Goal: Task Accomplishment & Management: Manage account settings

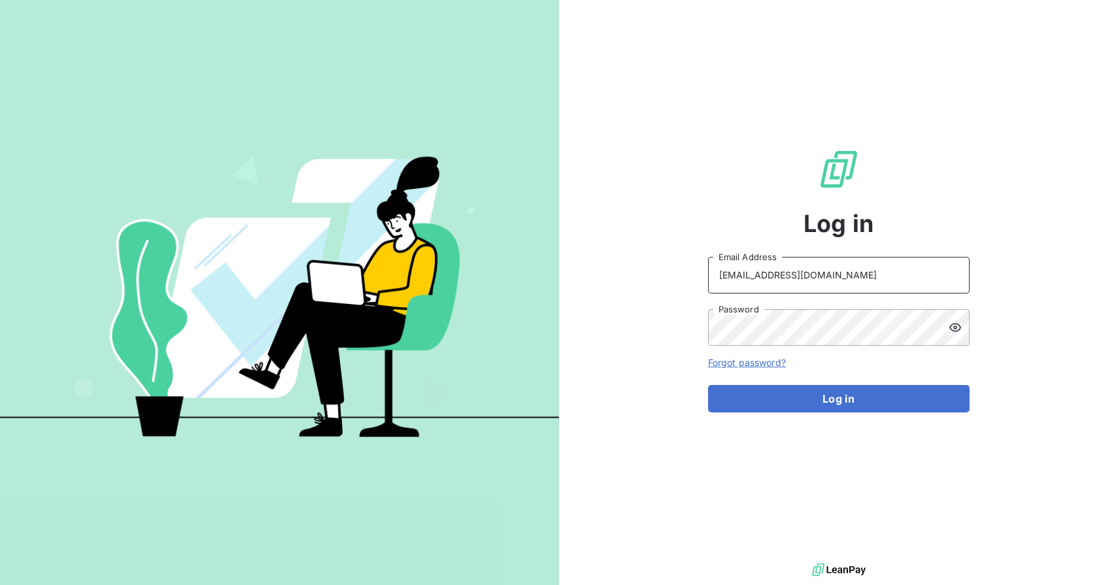
click at [708, 294] on div at bounding box center [708, 294] width 0 height 0
click at [708, 346] on div at bounding box center [708, 346] width 0 height 0
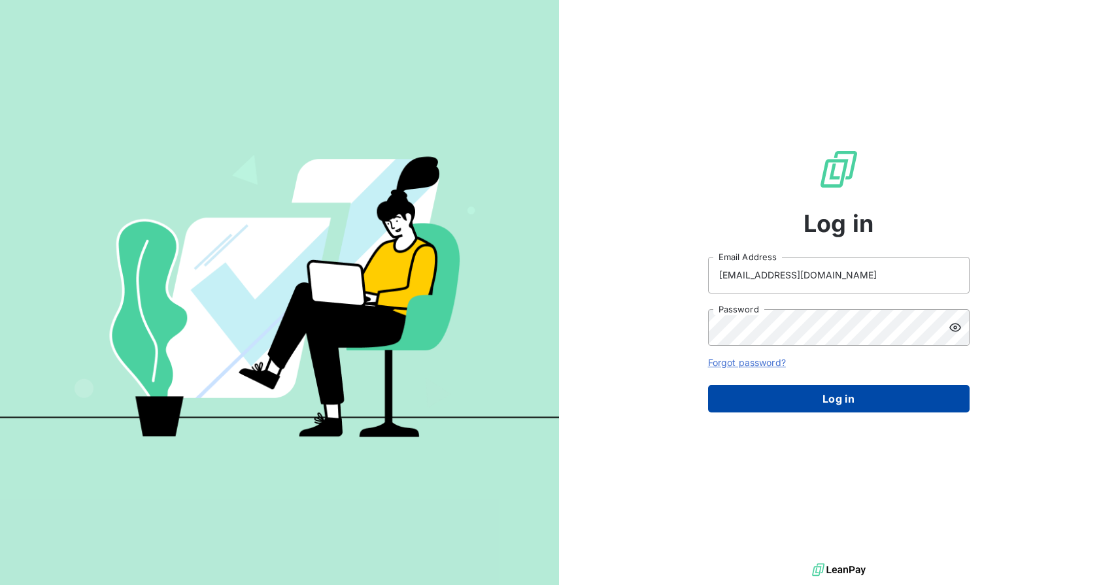
click at [838, 400] on button "Log in" at bounding box center [839, 398] width 262 height 27
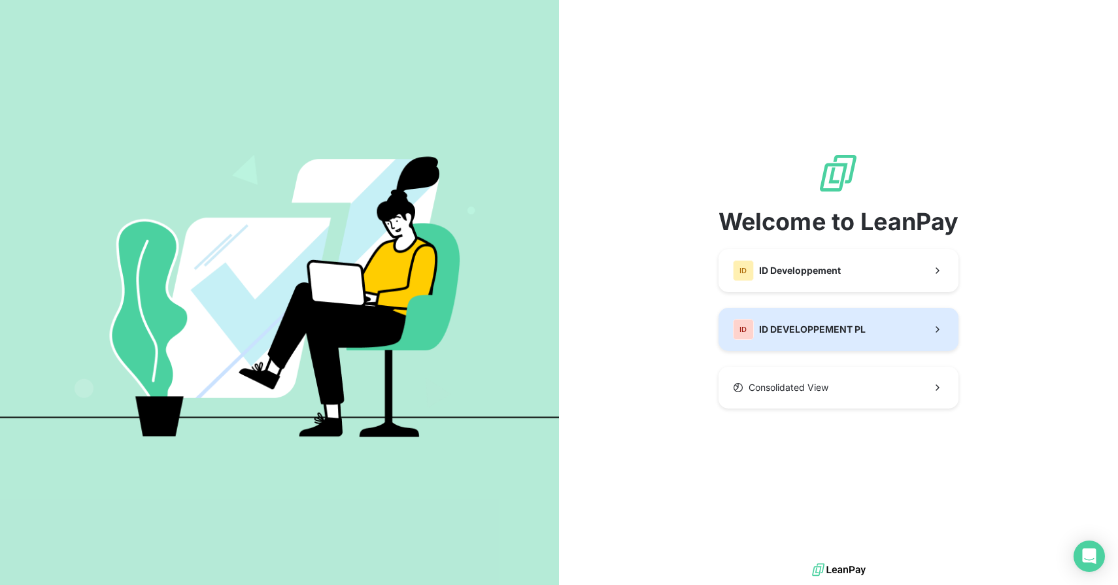
click at [864, 328] on span "ID DEVELOPPEMENT PL" at bounding box center [812, 329] width 107 height 13
